Goal: Task Accomplishment & Management: Complete application form

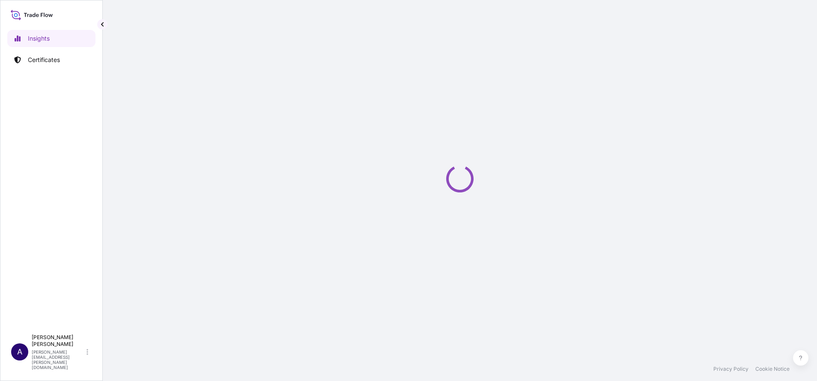
select select "2025"
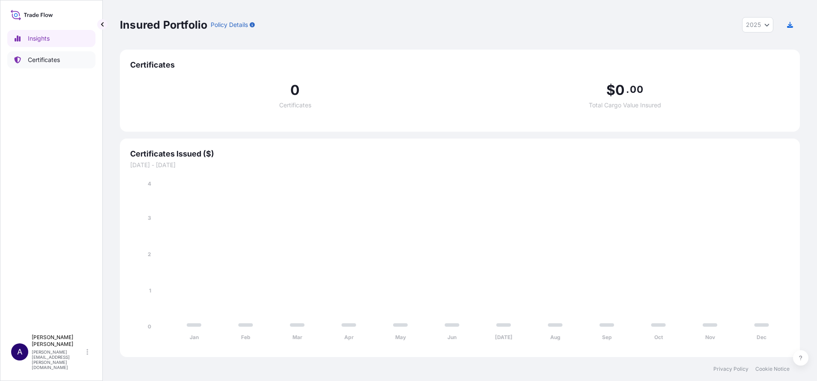
click at [51, 60] on p "Certificates" at bounding box center [44, 60] width 32 height 9
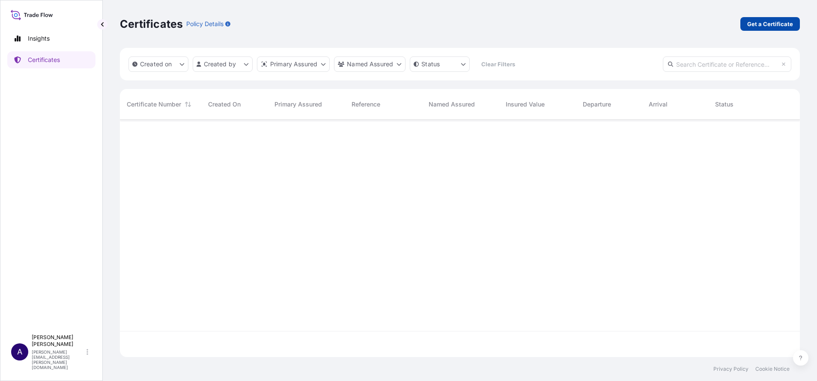
scroll to position [259, 670]
click at [764, 22] on p "Get a Certificate" at bounding box center [770, 24] width 46 height 9
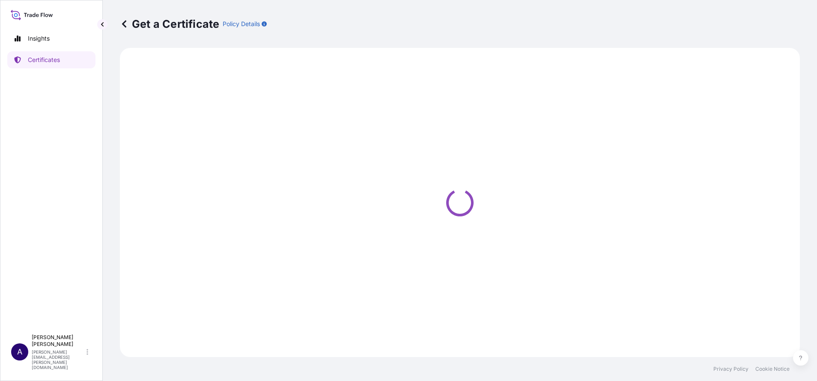
select select "Sea Vessel"
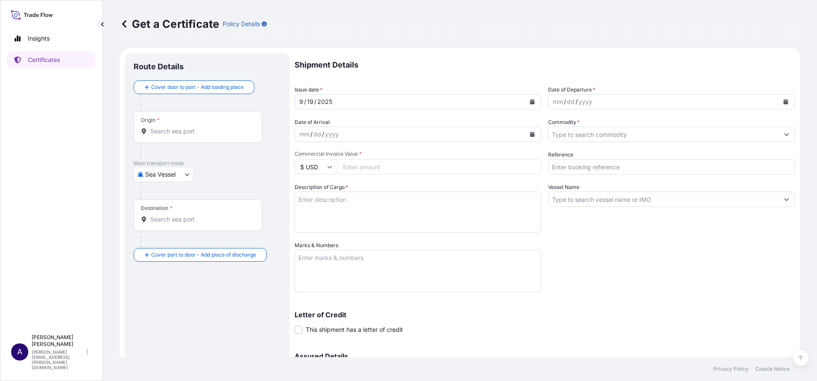
click at [186, 133] on input "Origin *" at bounding box center [200, 131] width 101 height 9
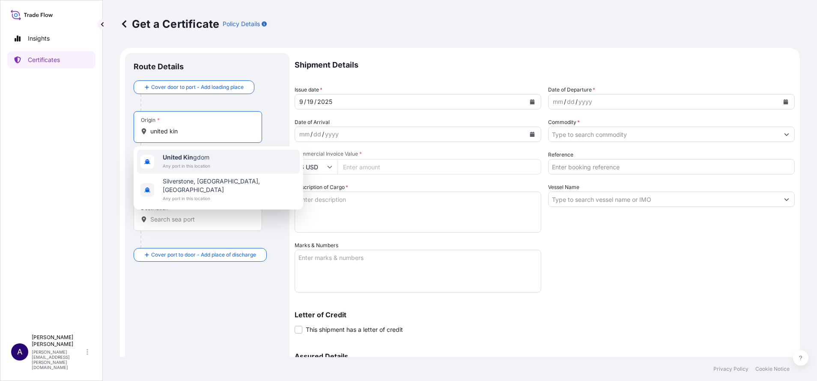
click at [180, 159] on b "United Kin" at bounding box center [178, 157] width 30 height 7
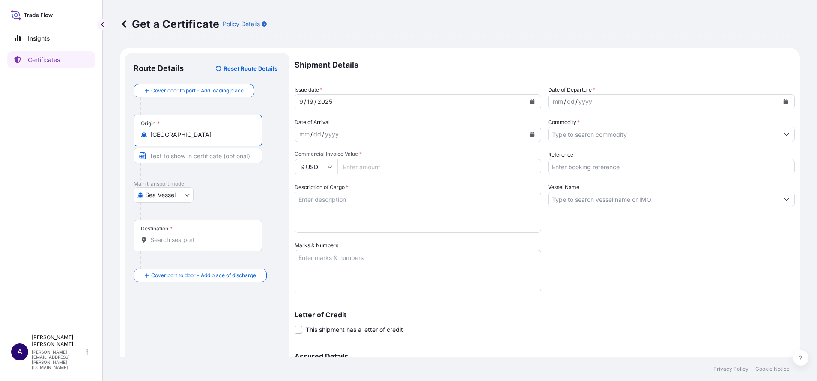
type input "United Kingdom"
click at [188, 196] on body "2 options available. Insights Certificates A Allison Mincher allison.mincher@wt…" at bounding box center [408, 190] width 817 height 381
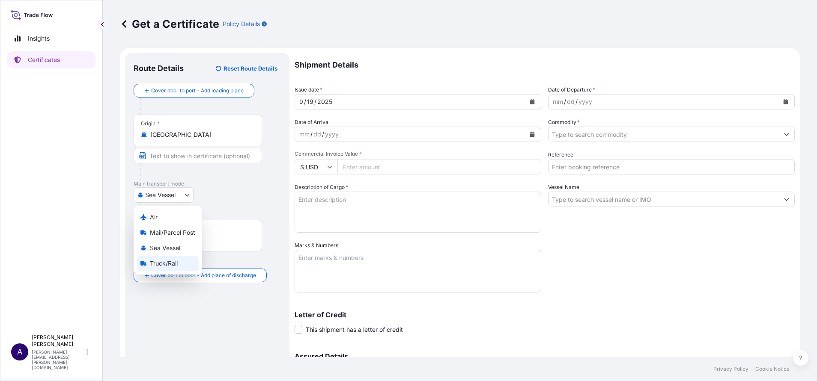
click at [164, 264] on span "Truck/Rail" at bounding box center [164, 263] width 28 height 9
select select "Truck/Rail"
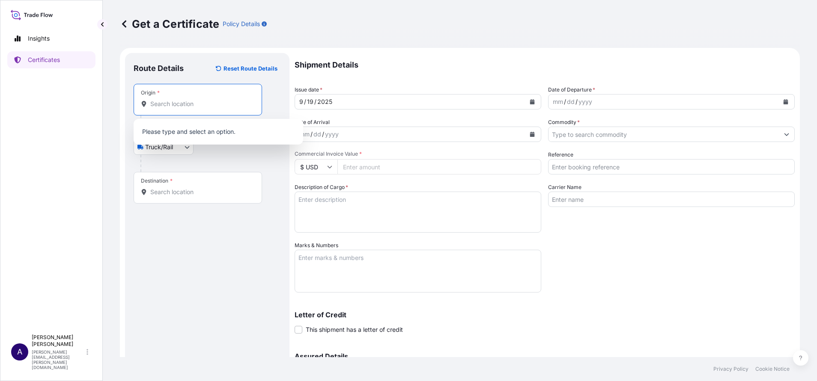
click at [188, 101] on input "Origin *" at bounding box center [200, 104] width 101 height 9
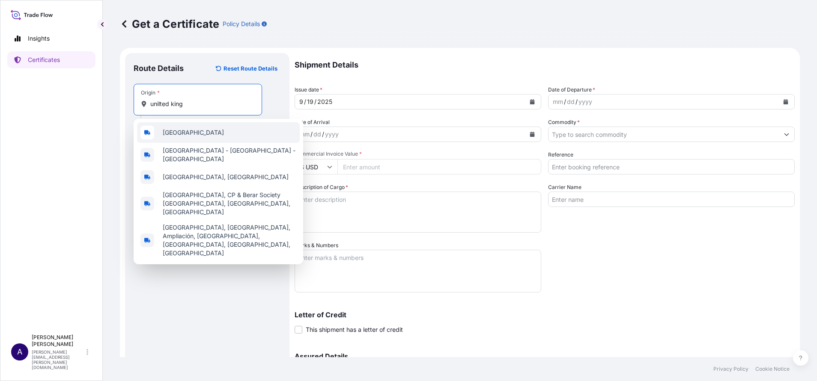
click at [175, 133] on span "United Kingdom" at bounding box center [193, 132] width 61 height 9
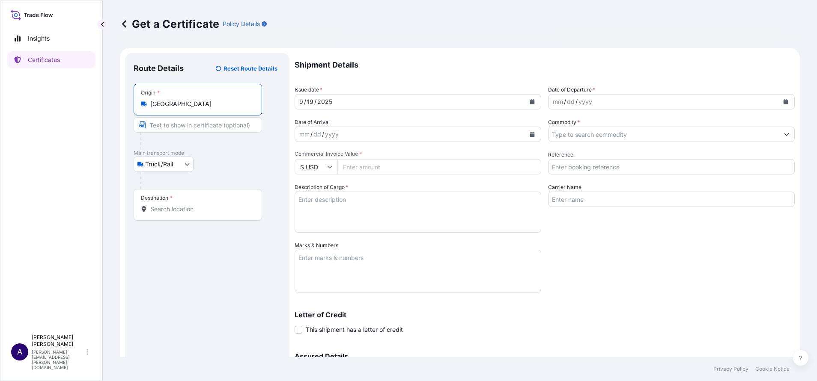
type input "United Kingdom"
click at [161, 205] on input "Destination *" at bounding box center [200, 209] width 101 height 9
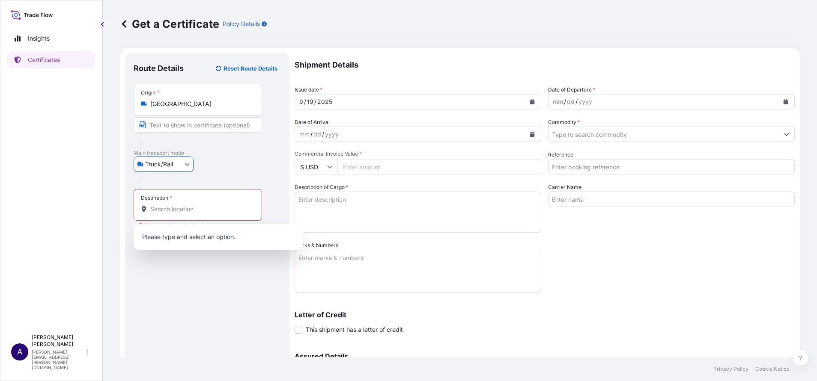
scroll to position [5, 0]
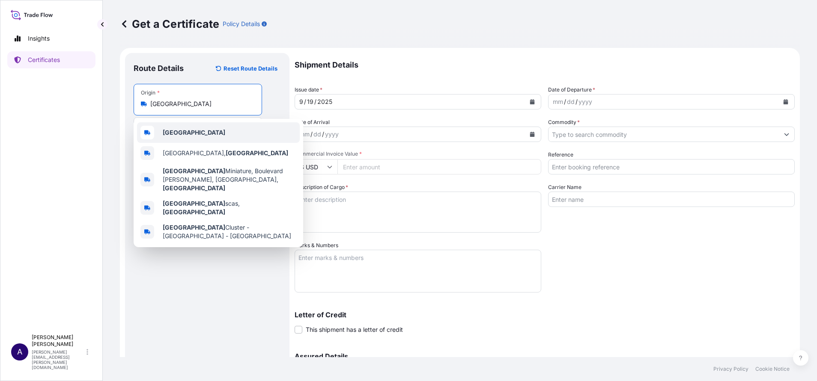
click at [183, 132] on div "France" at bounding box center [218, 132] width 163 height 21
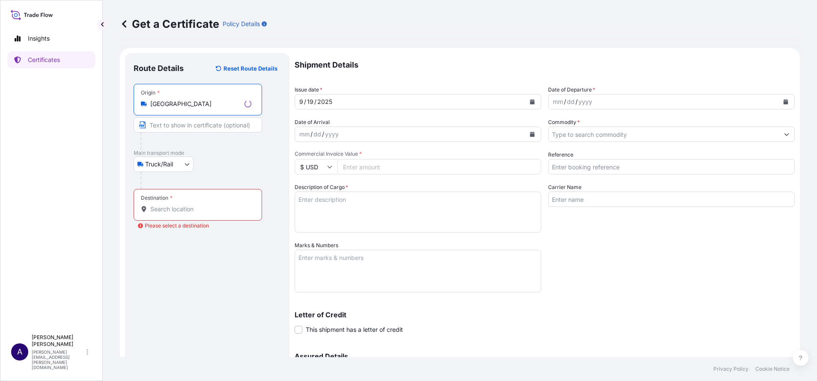
type input "France"
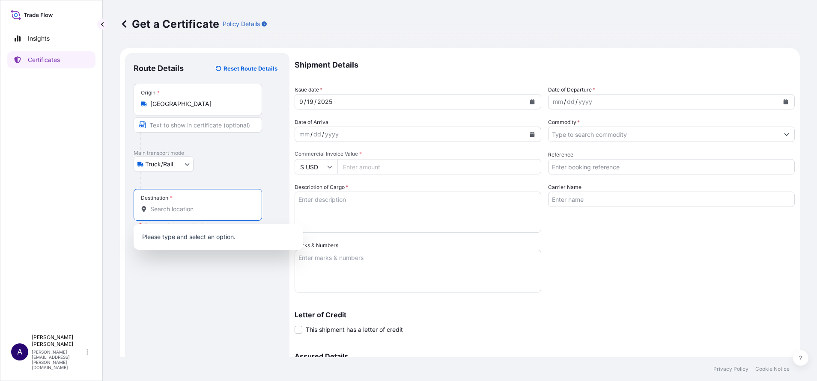
click at [166, 207] on input "Destination * Please select a destination" at bounding box center [200, 209] width 101 height 9
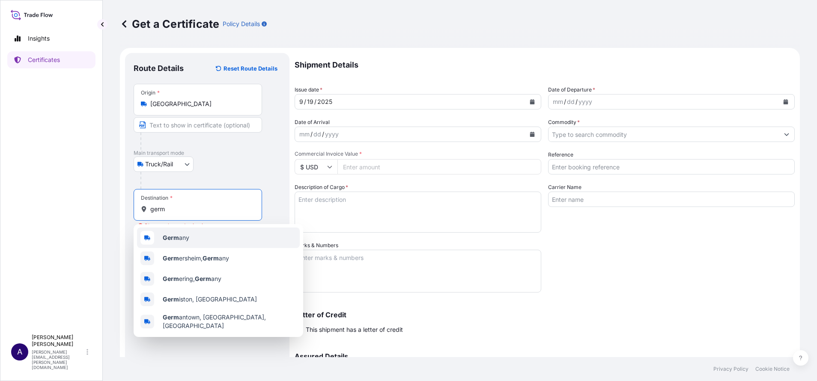
click at [182, 239] on span "Germ any" at bounding box center [176, 238] width 27 height 9
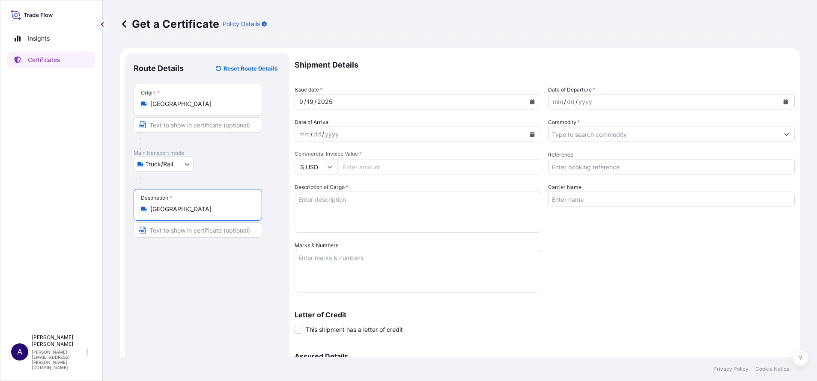
type input "Germany"
click at [779, 103] on button "Calendar" at bounding box center [786, 102] width 14 height 14
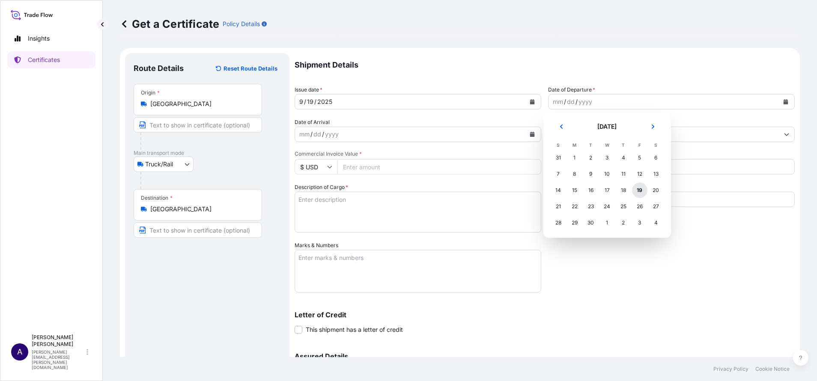
click at [641, 190] on div "19" at bounding box center [639, 190] width 15 height 15
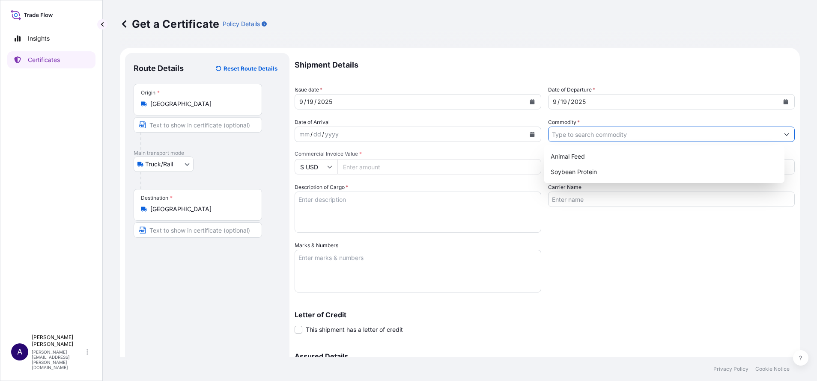
click at [596, 134] on input "Commodity *" at bounding box center [663, 134] width 230 height 15
click at [575, 174] on div "Soybean Protein" at bounding box center [664, 171] width 234 height 15
type input "Soybean Protein"
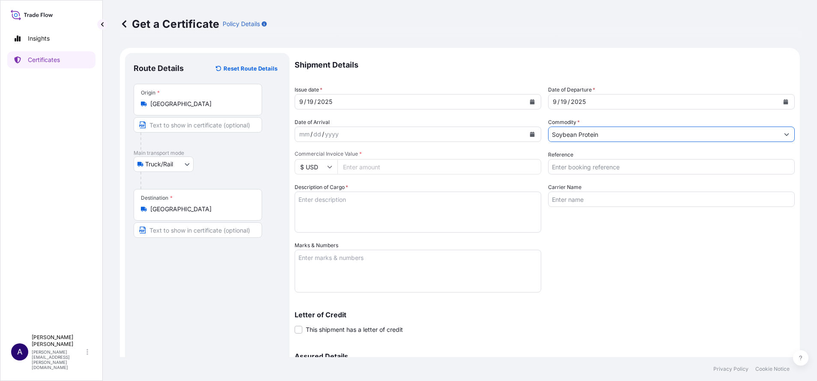
click at [474, 162] on input "Commercial Invoice Value *" at bounding box center [439, 166] width 204 height 15
type input "100"
click at [575, 167] on input "Reference" at bounding box center [671, 166] width 247 height 15
type input "test"
click at [378, 214] on textarea "Description of Cargo *" at bounding box center [417, 212] width 247 height 41
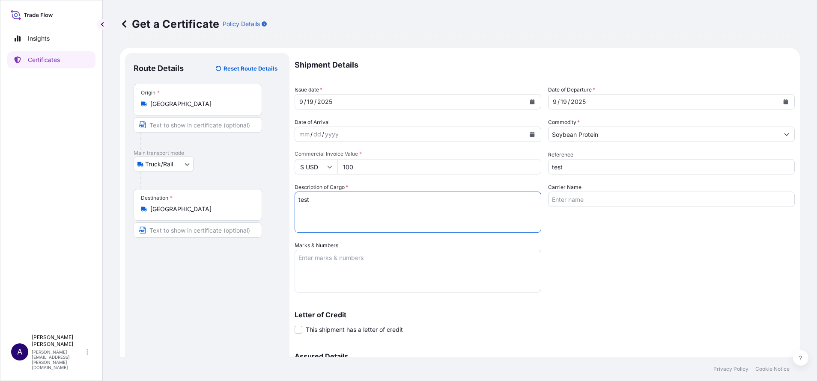
type textarea "test"
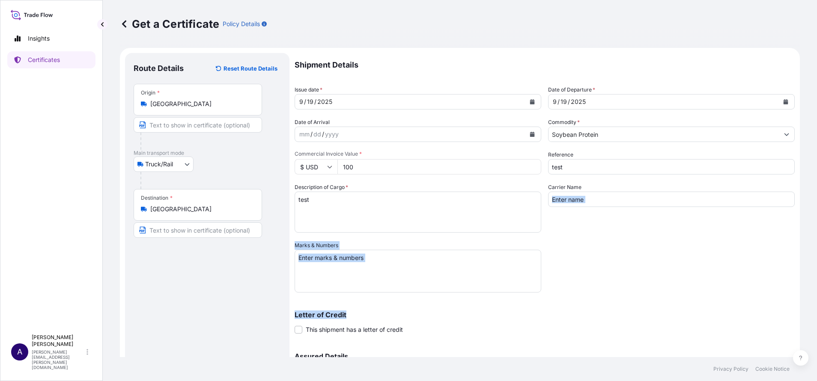
drag, startPoint x: 794, startPoint y: 213, endPoint x: 741, endPoint y: 284, distance: 88.1
click at [741, 284] on div "Get a Certificate Policy Details Route Details Reset Route Details Place of loa…" at bounding box center [460, 178] width 714 height 357
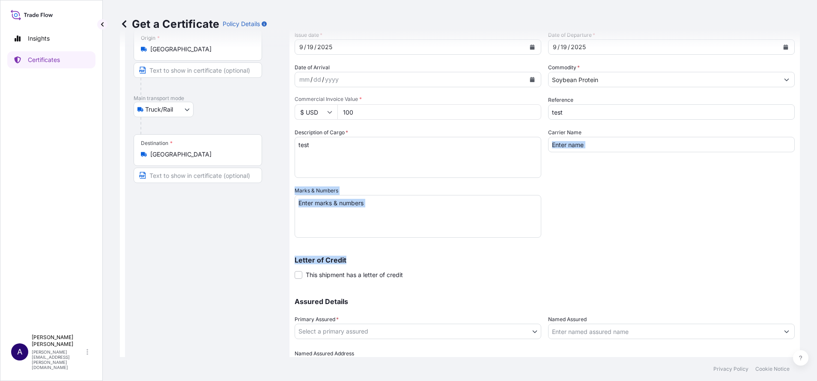
scroll to position [100, 0]
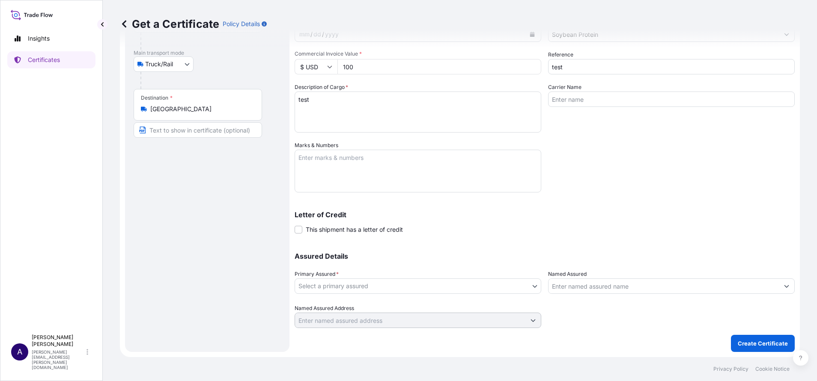
click at [503, 244] on div "Assured Details Primary Assured * Select a primary assured Ocean Marine Open Ca…" at bounding box center [544, 286] width 500 height 86
click at [527, 286] on body "Insights Certificates A Allison Mincher allison.mincher@wtwco.com Get a Certifi…" at bounding box center [408, 190] width 817 height 381
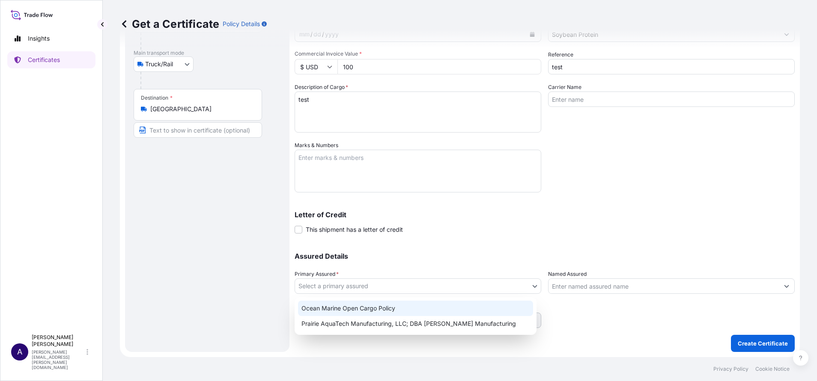
click at [357, 306] on div "Ocean Marine Open Cargo Policy" at bounding box center [415, 308] width 235 height 15
select select "32205"
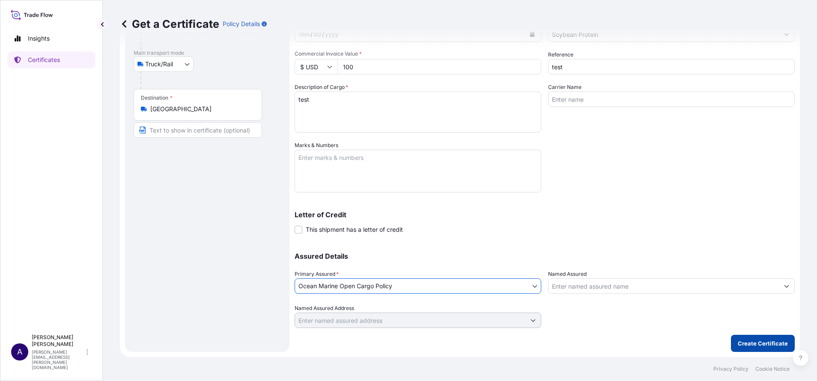
click at [745, 342] on p "Create Certificate" at bounding box center [763, 343] width 50 height 9
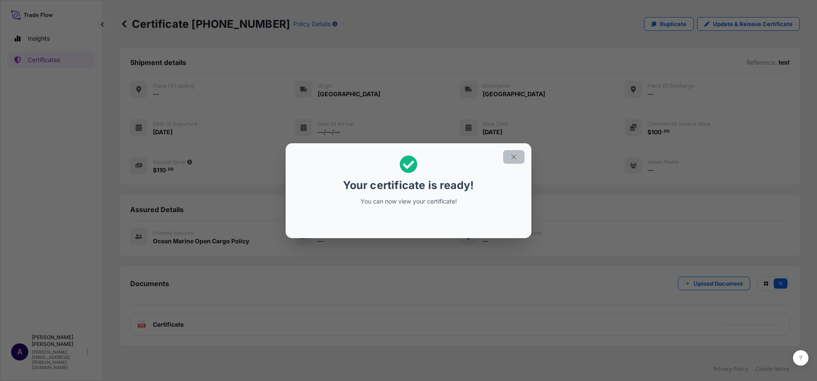
click at [515, 157] on icon "button" at bounding box center [514, 157] width 8 height 8
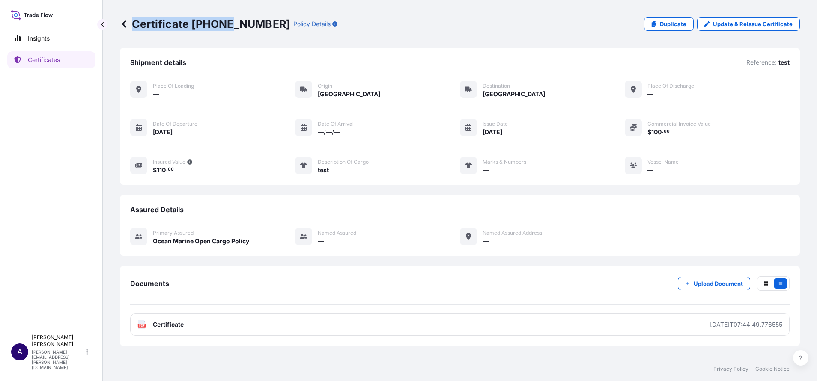
drag, startPoint x: 245, startPoint y: 24, endPoint x: 230, endPoint y: 24, distance: 15.4
click at [230, 24] on div "Certificate 32205-1-1 Policy Details" at bounding box center [228, 24] width 217 height 14
click at [230, 24] on p "Certificate 32205-1-1" at bounding box center [205, 24] width 170 height 14
drag, startPoint x: 244, startPoint y: 21, endPoint x: 191, endPoint y: 23, distance: 53.1
click at [191, 23] on p "Certificate 32205-1-1" at bounding box center [205, 24] width 170 height 14
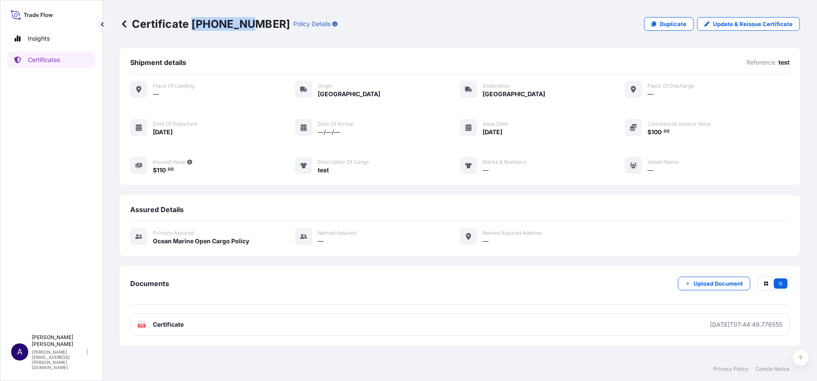
copy p "32205-1-1"
click at [675, 24] on p "Duplicate" at bounding box center [673, 24] width 27 height 9
select select "Truck/Rail"
select select "32205"
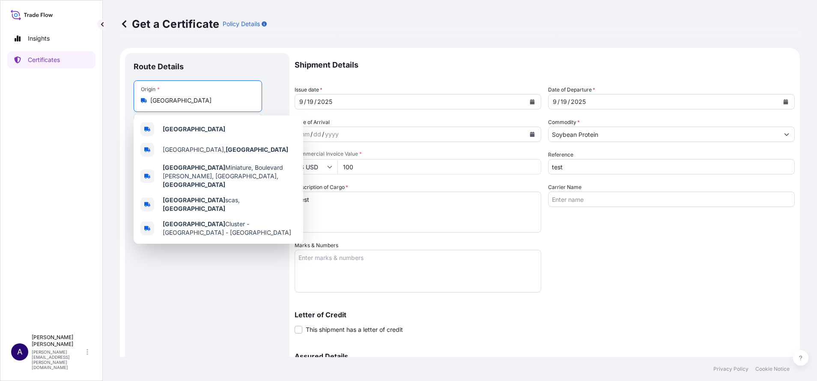
drag, startPoint x: 178, startPoint y: 101, endPoint x: 136, endPoint y: 100, distance: 42.0
click at [136, 100] on div "Origin * France" at bounding box center [198, 96] width 128 height 32
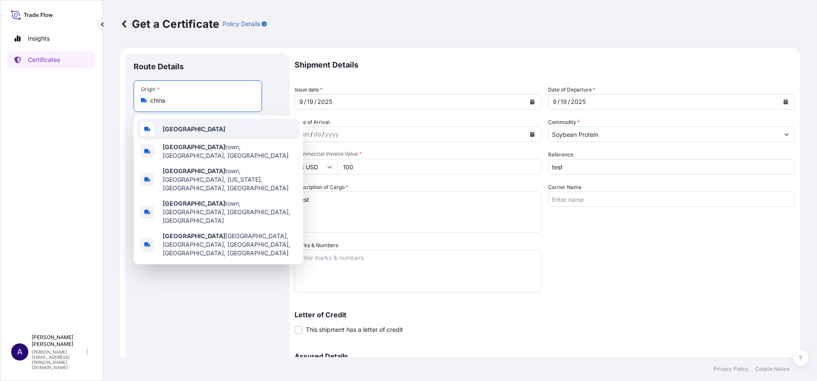
click at [181, 133] on div "China" at bounding box center [218, 129] width 163 height 21
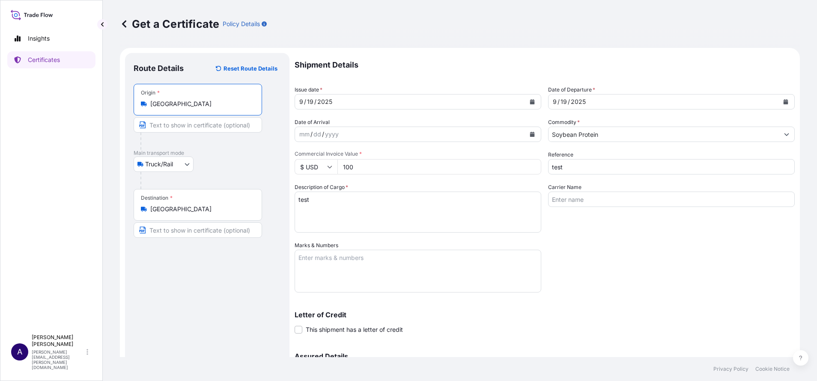
type input "China"
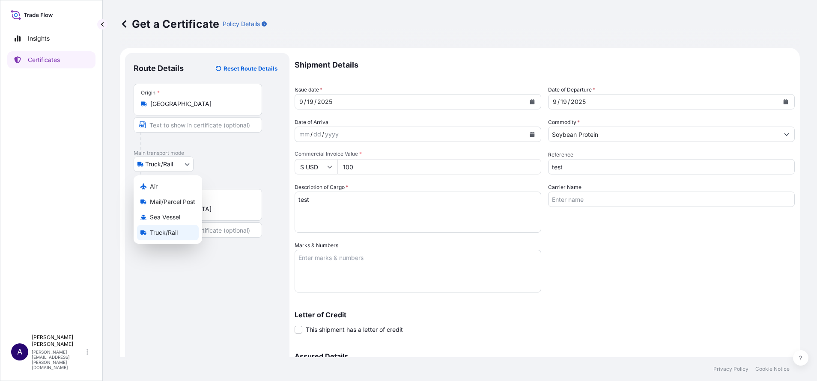
click at [187, 165] on body "0 options available. 5 options available. 0 options available. 5 options availa…" at bounding box center [408, 190] width 817 height 381
click at [163, 217] on span "Sea Vessel" at bounding box center [165, 217] width 30 height 9
select select "Sea Vessel"
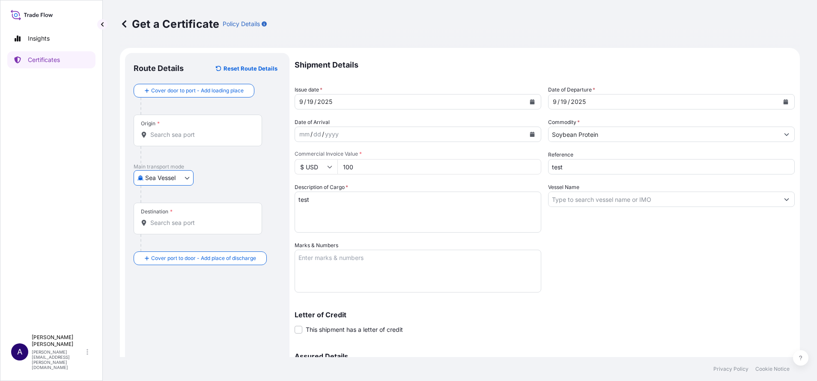
click at [164, 140] on div "Origin *" at bounding box center [198, 131] width 128 height 32
click at [164, 139] on input "Origin *" at bounding box center [200, 135] width 101 height 9
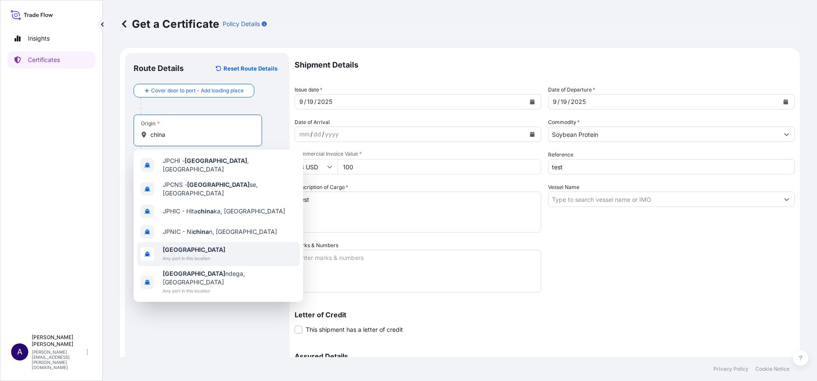
click at [190, 246] on span "China" at bounding box center [194, 250] width 62 height 9
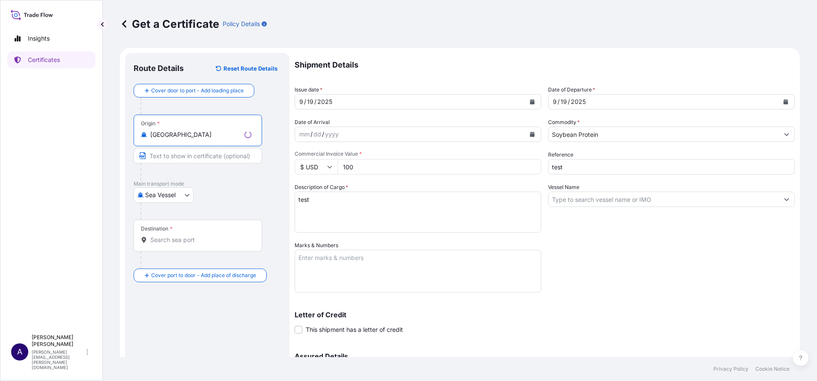
type input "China"
click at [194, 241] on input "Destination *" at bounding box center [200, 240] width 101 height 9
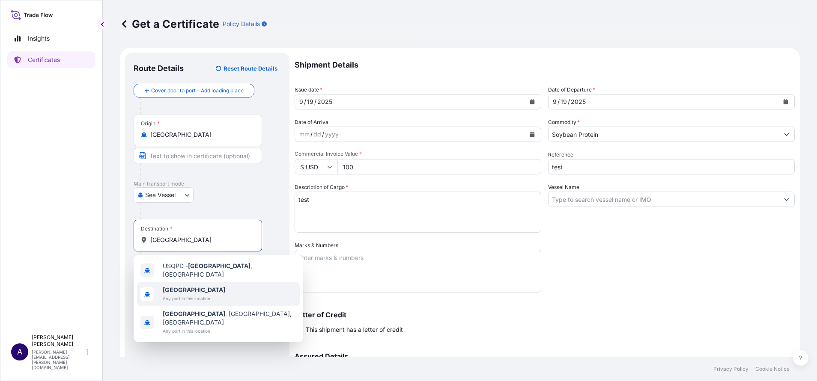
click at [180, 294] on span "Any port in this location" at bounding box center [194, 298] width 62 height 9
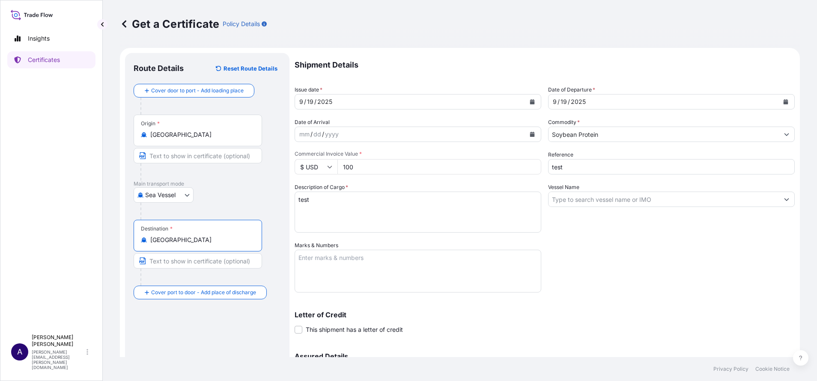
scroll to position [100, 0]
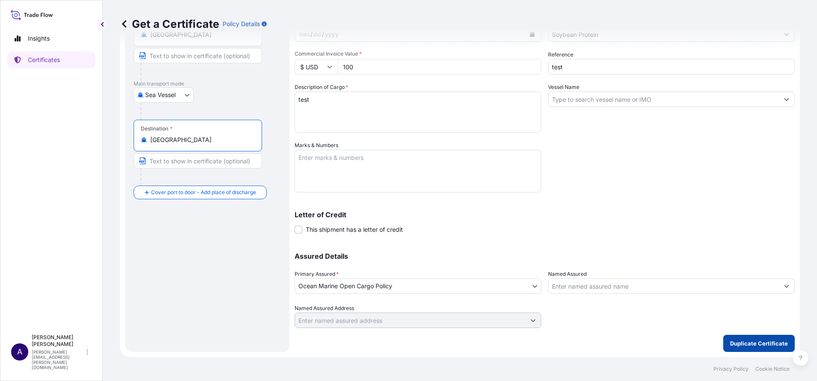
type input "Poland"
click at [747, 343] on p "Duplicate Certificate" at bounding box center [759, 343] width 58 height 9
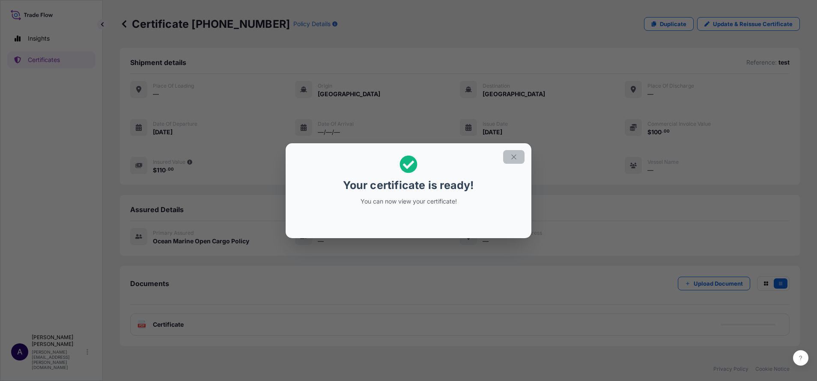
click at [515, 158] on icon "button" at bounding box center [514, 157] width 8 height 8
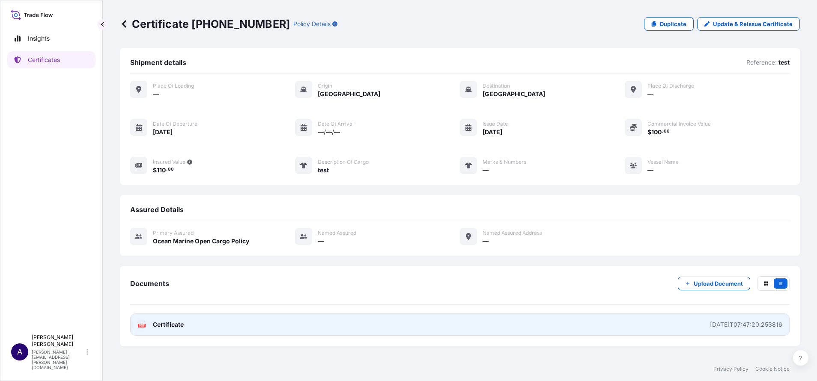
click at [729, 328] on div "2025-09-19T07:47:20.253816" at bounding box center [746, 325] width 72 height 9
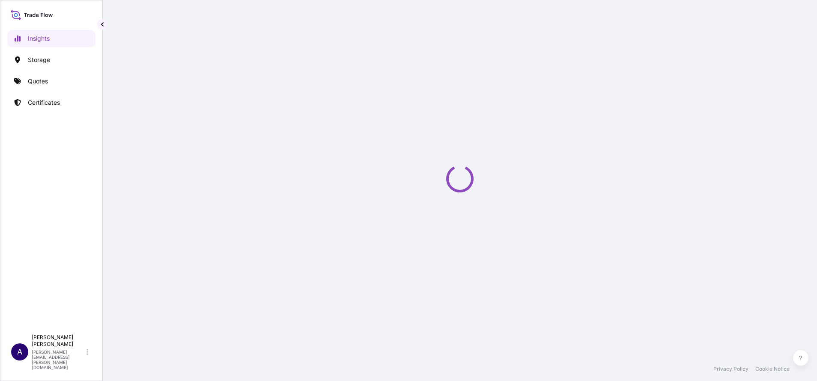
select select "2025"
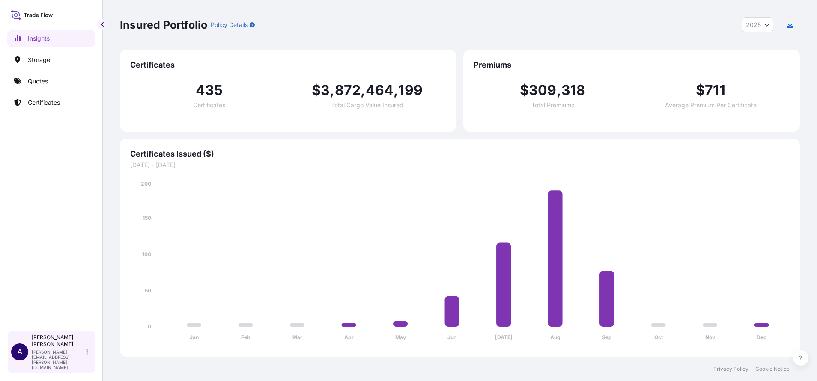
click at [85, 366] on div "Allison Mincher allison.mincher@wtwco.com" at bounding box center [62, 352] width 60 height 36
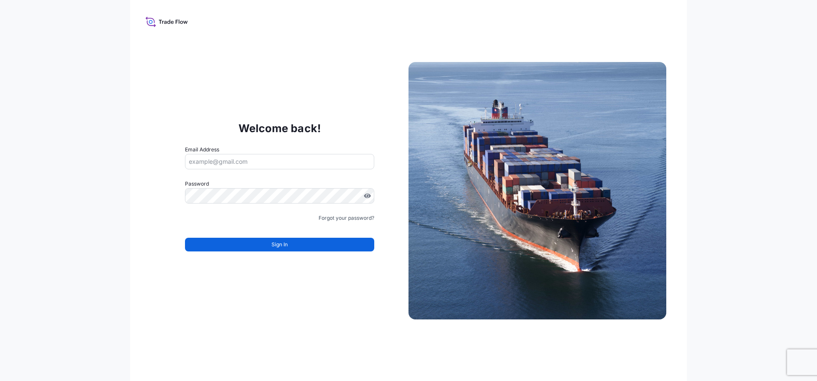
type input "jennifer.ellis+transportesfink@wtwco.com"
